Goal: Task Accomplishment & Management: Manage account settings

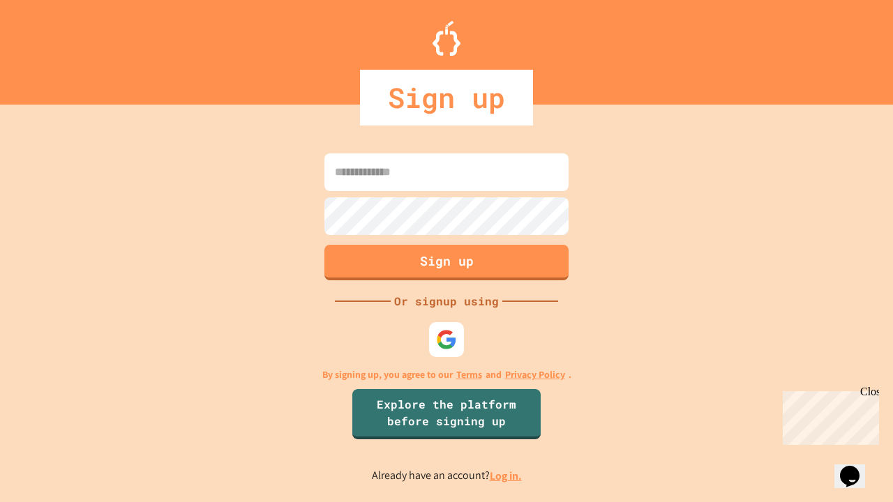
click at [507, 476] on link "Log in." at bounding box center [506, 476] width 32 height 15
